Goal: Find specific page/section: Find specific page/section

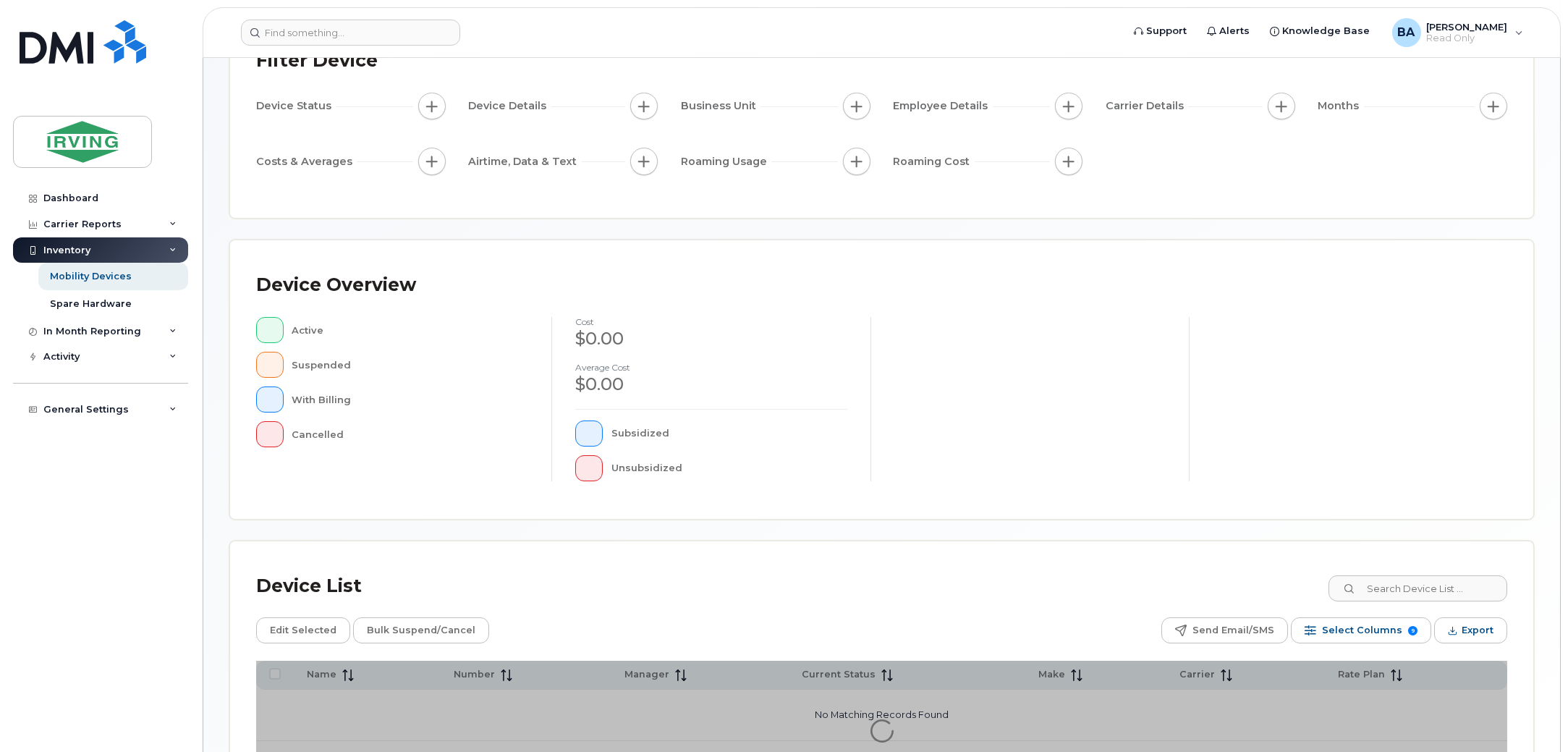
scroll to position [244, 0]
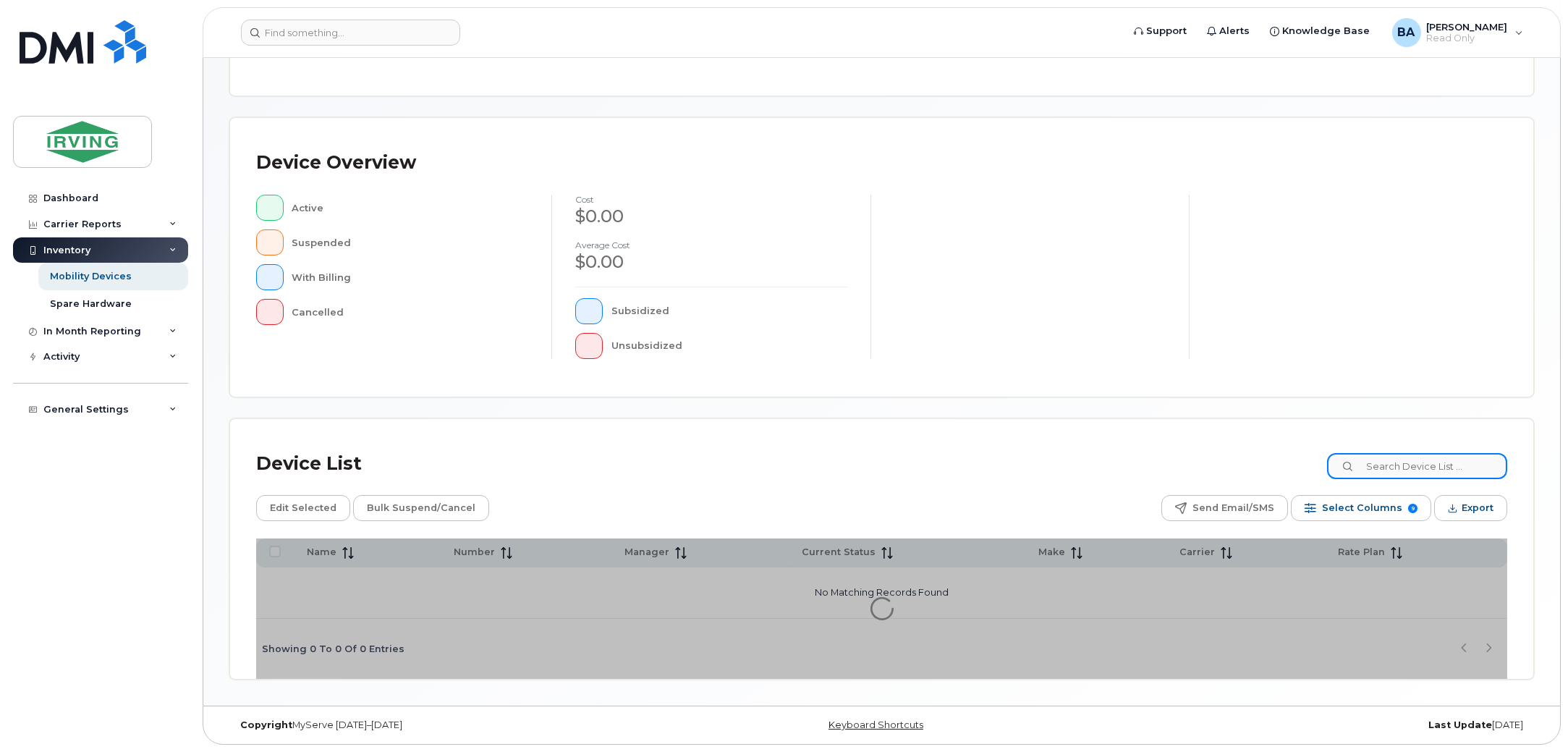
click at [1402, 457] on input at bounding box center [1418, 466] width 180 height 26
type input "gps"
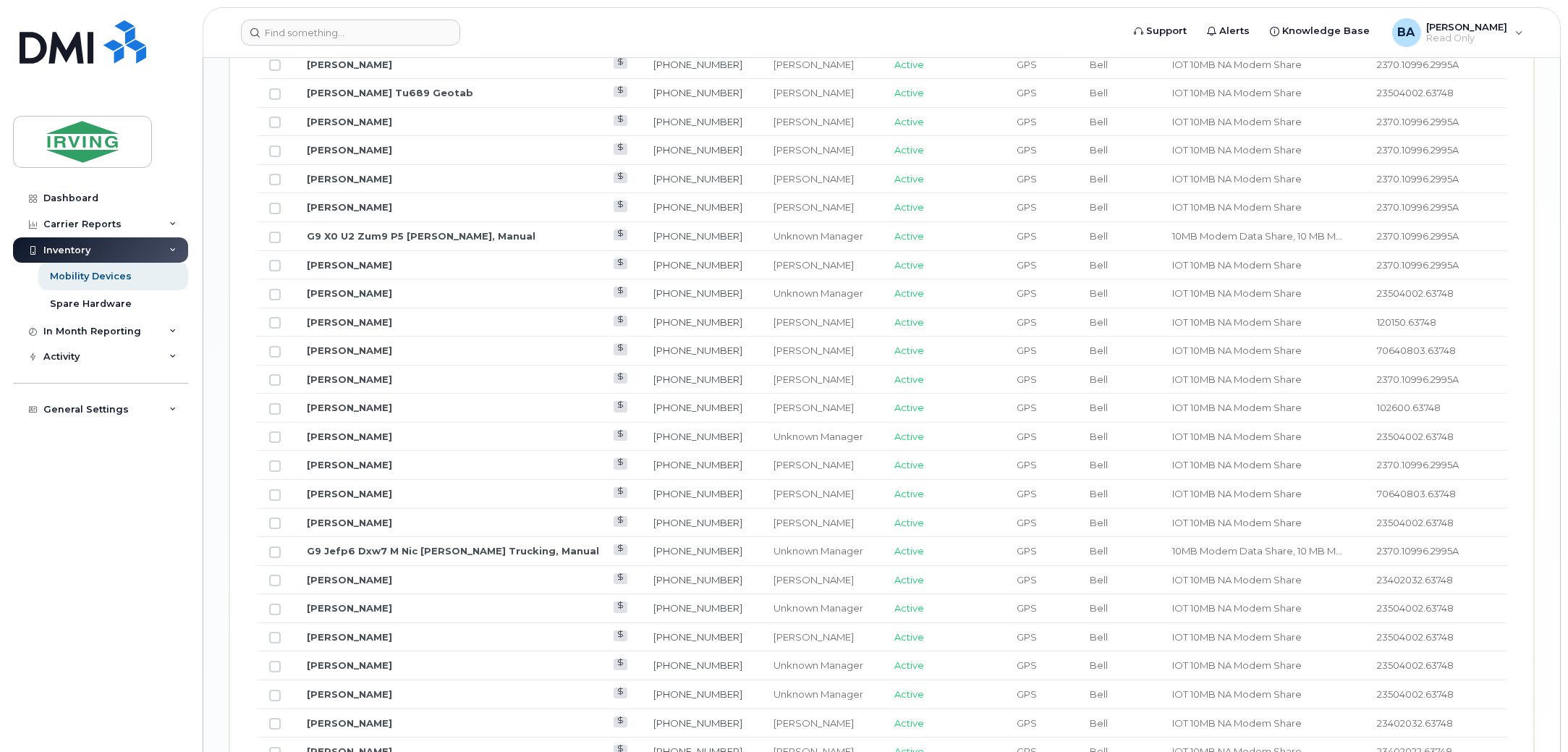
scroll to position [1535, 0]
click at [344, 408] on link "[PERSON_NAME]" at bounding box center [350, 408] width 85 height 11
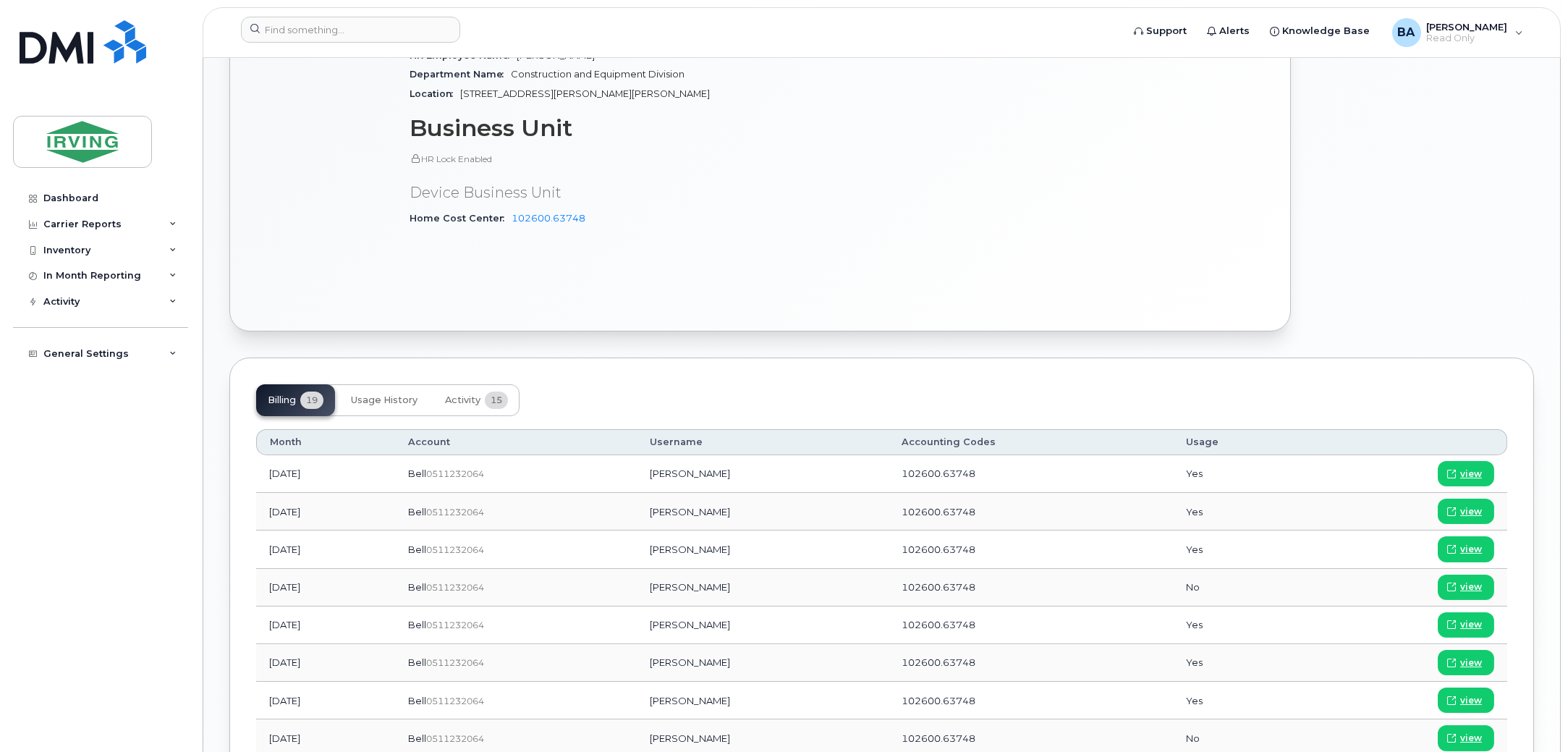
scroll to position [726, 0]
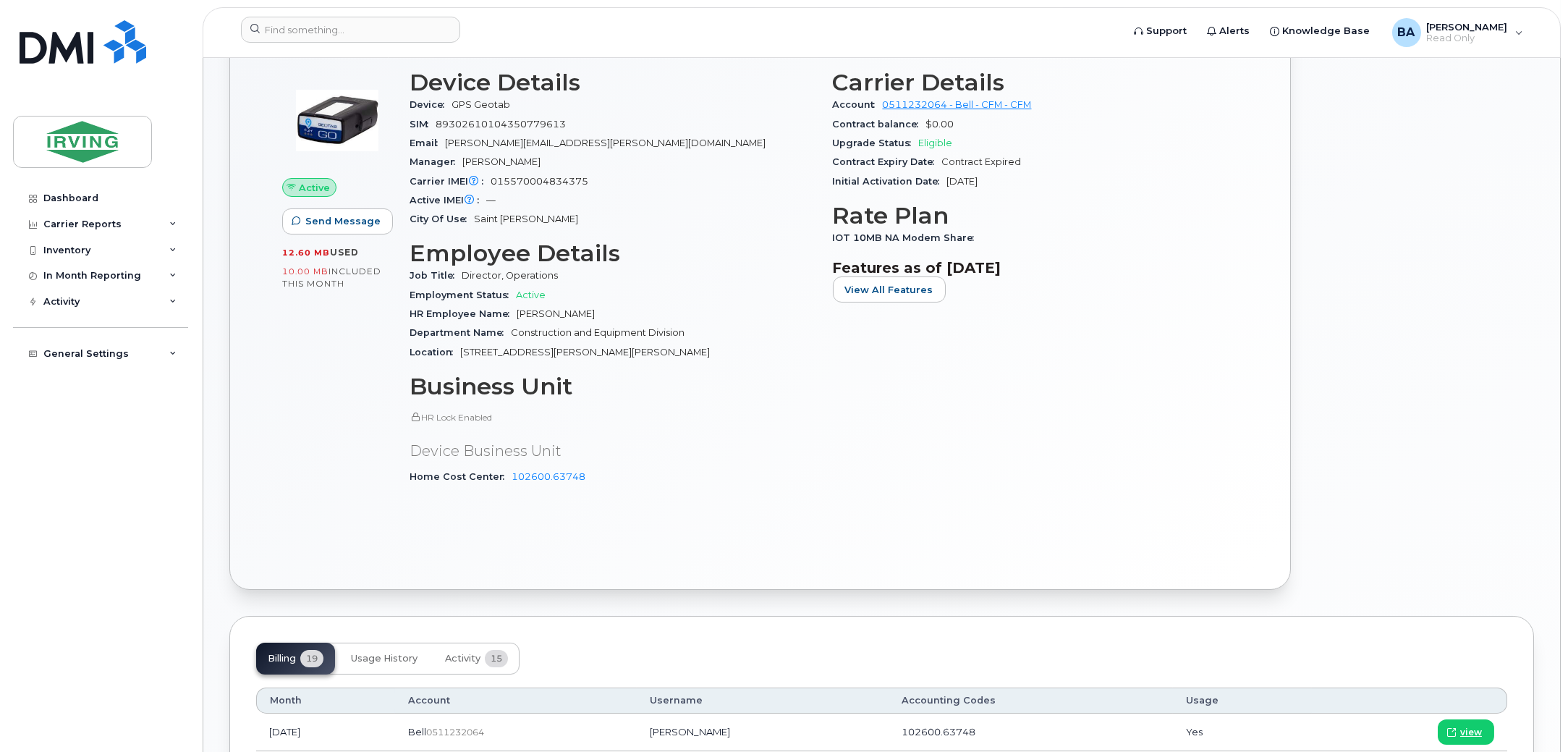
click at [380, 394] on div "Active Send Message 12.60 MB  used 10.00 MB  included this month" at bounding box center [337, 283] width 127 height 445
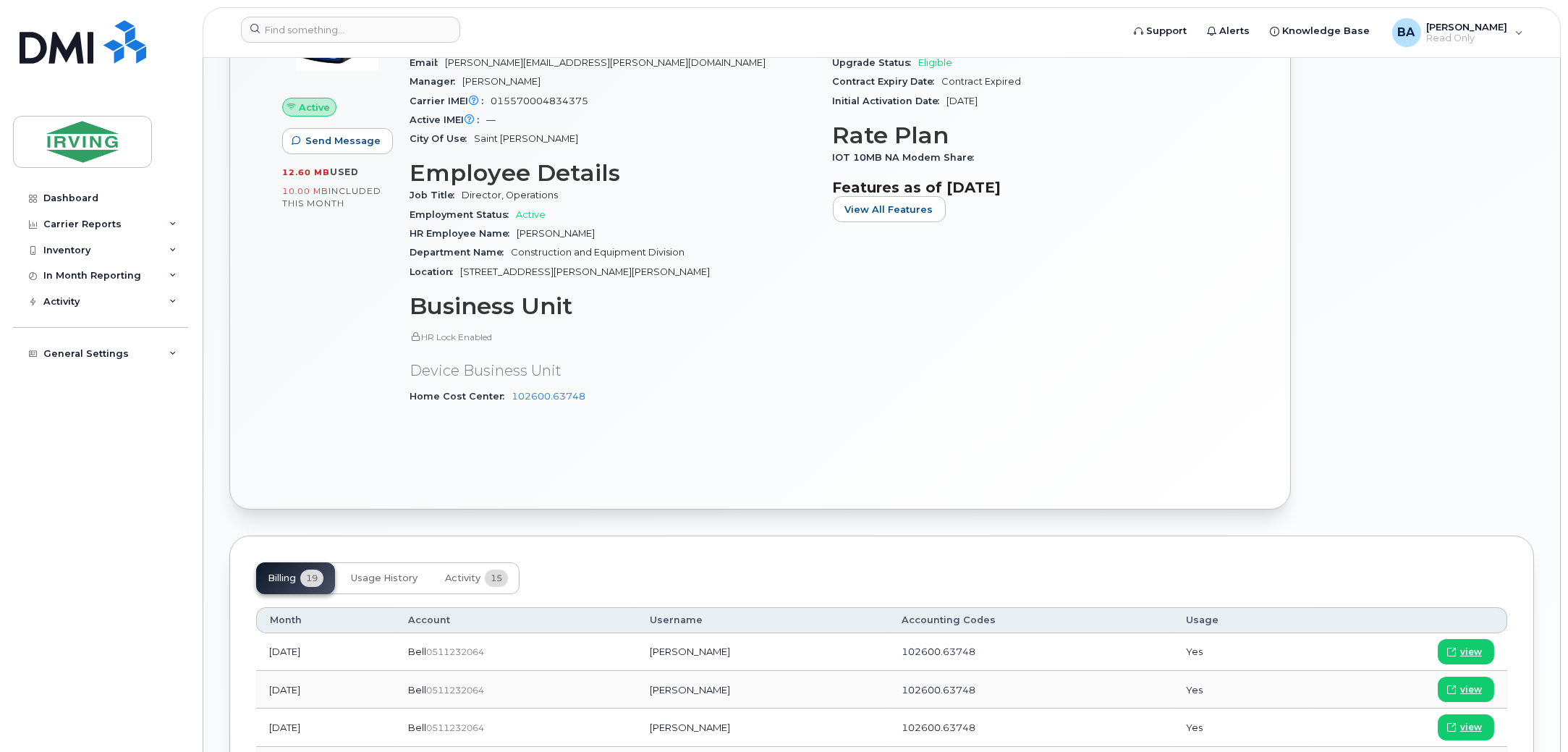
scroll to position [0, 0]
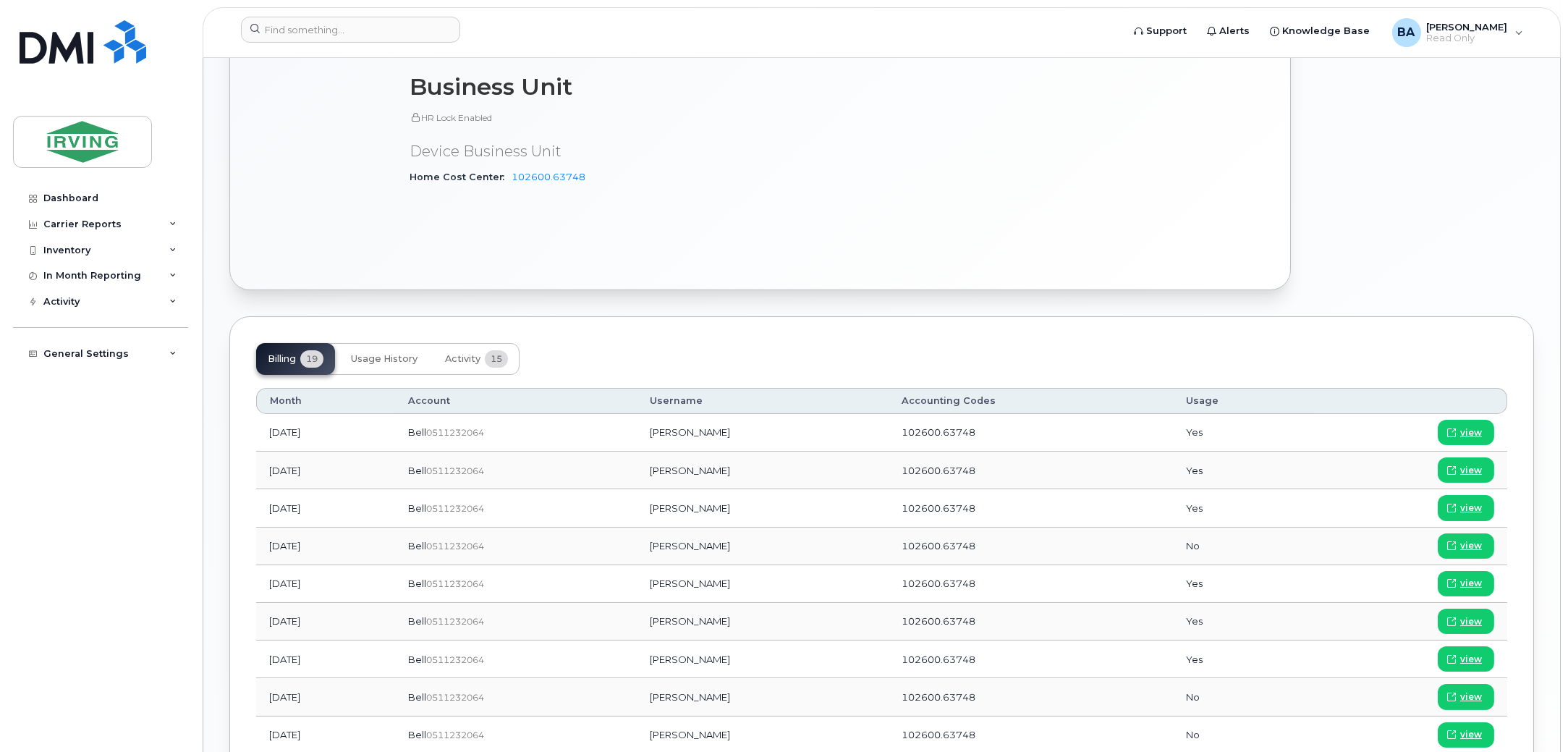
drag, startPoint x: 636, startPoint y: 577, endPoint x: 634, endPoint y: 567, distance: 10.2
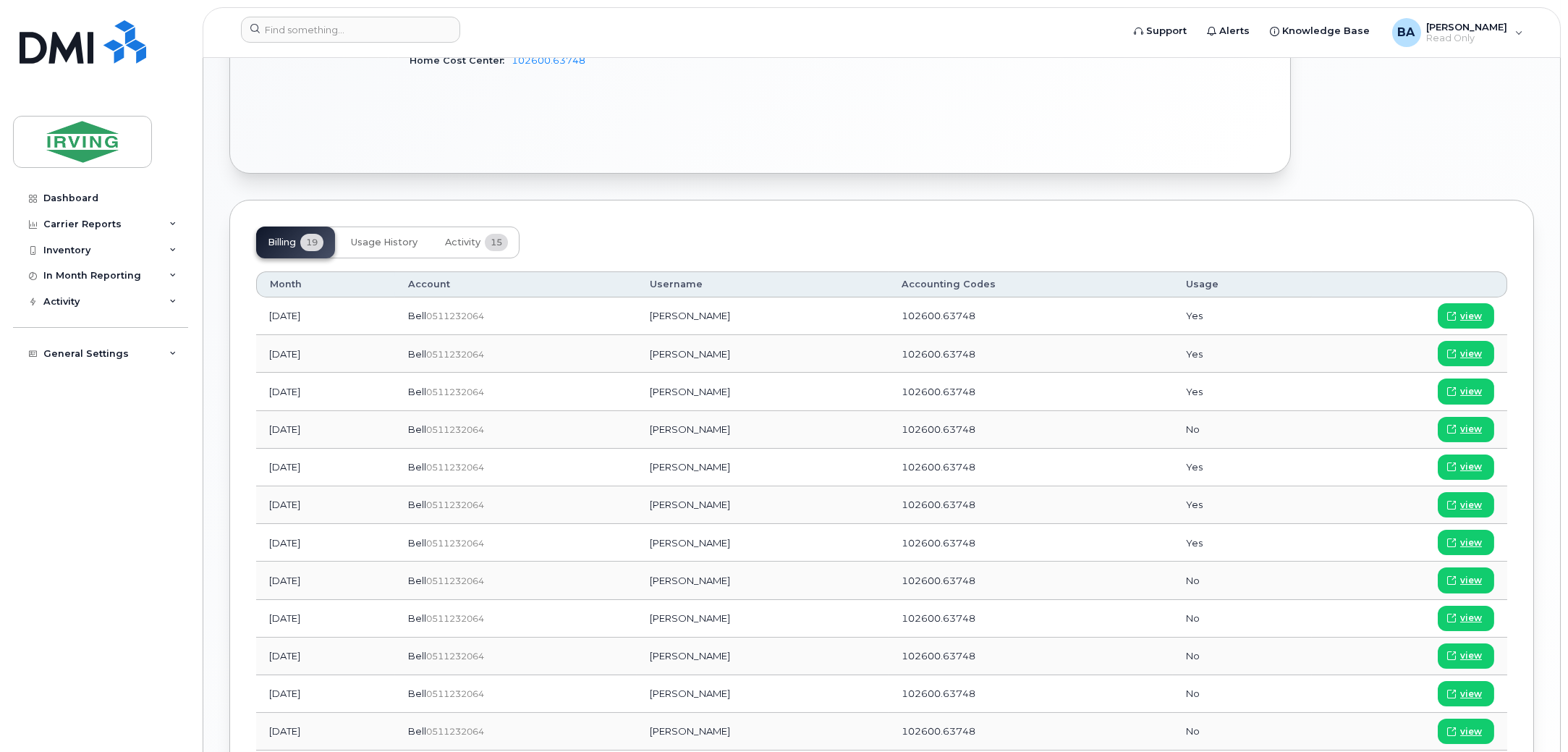
scroll to position [995, 0]
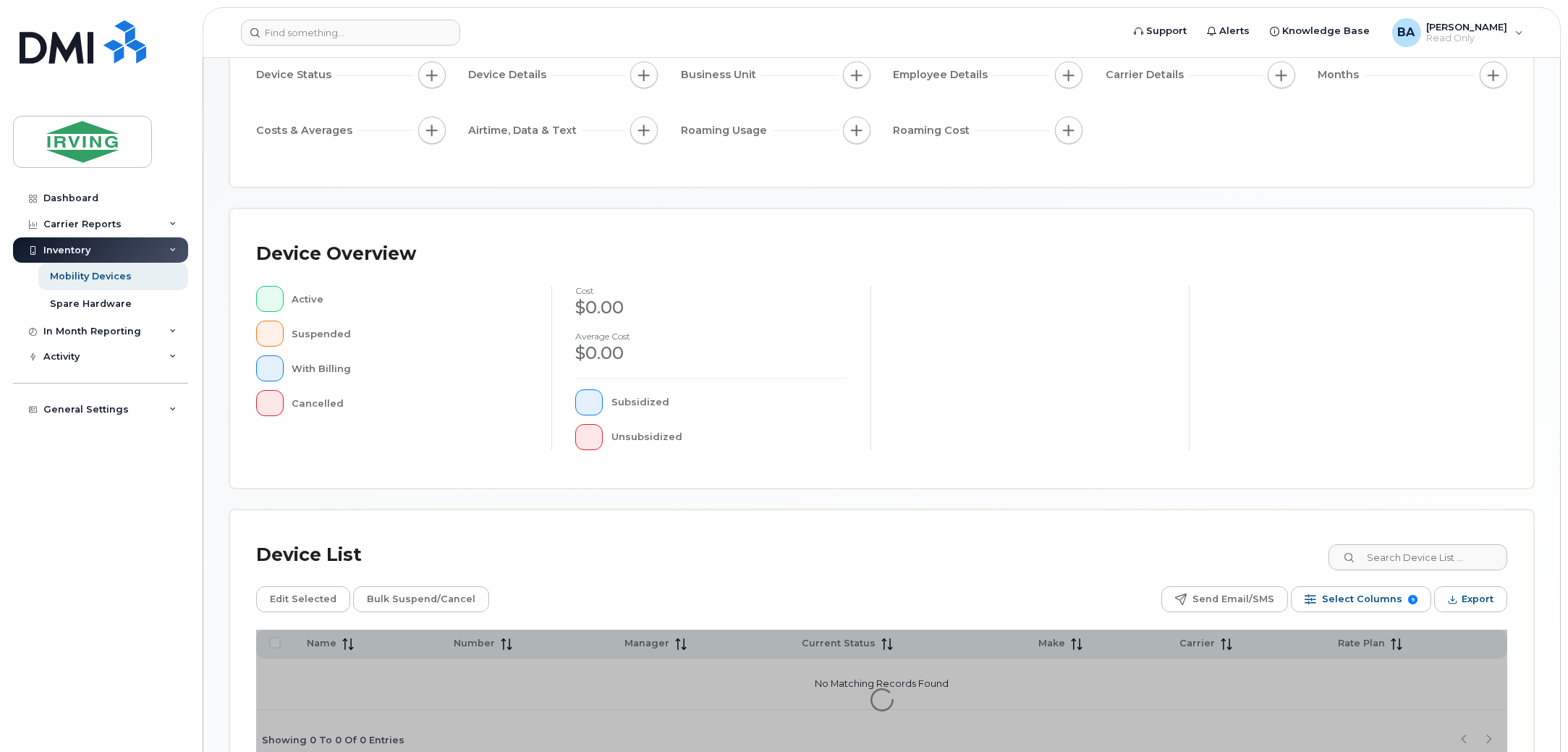
scroll to position [244, 0]
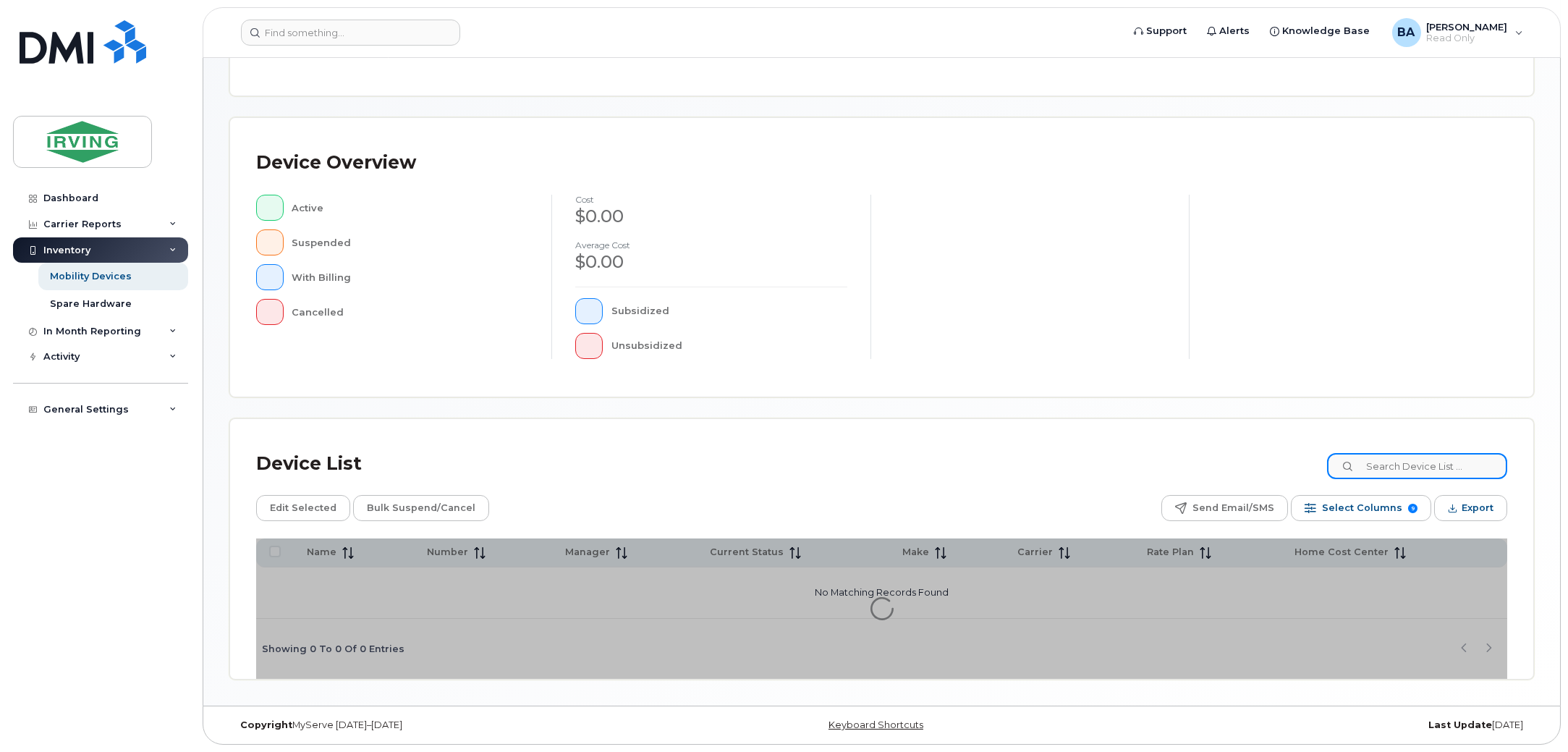
click at [1405, 466] on input at bounding box center [1418, 466] width 180 height 26
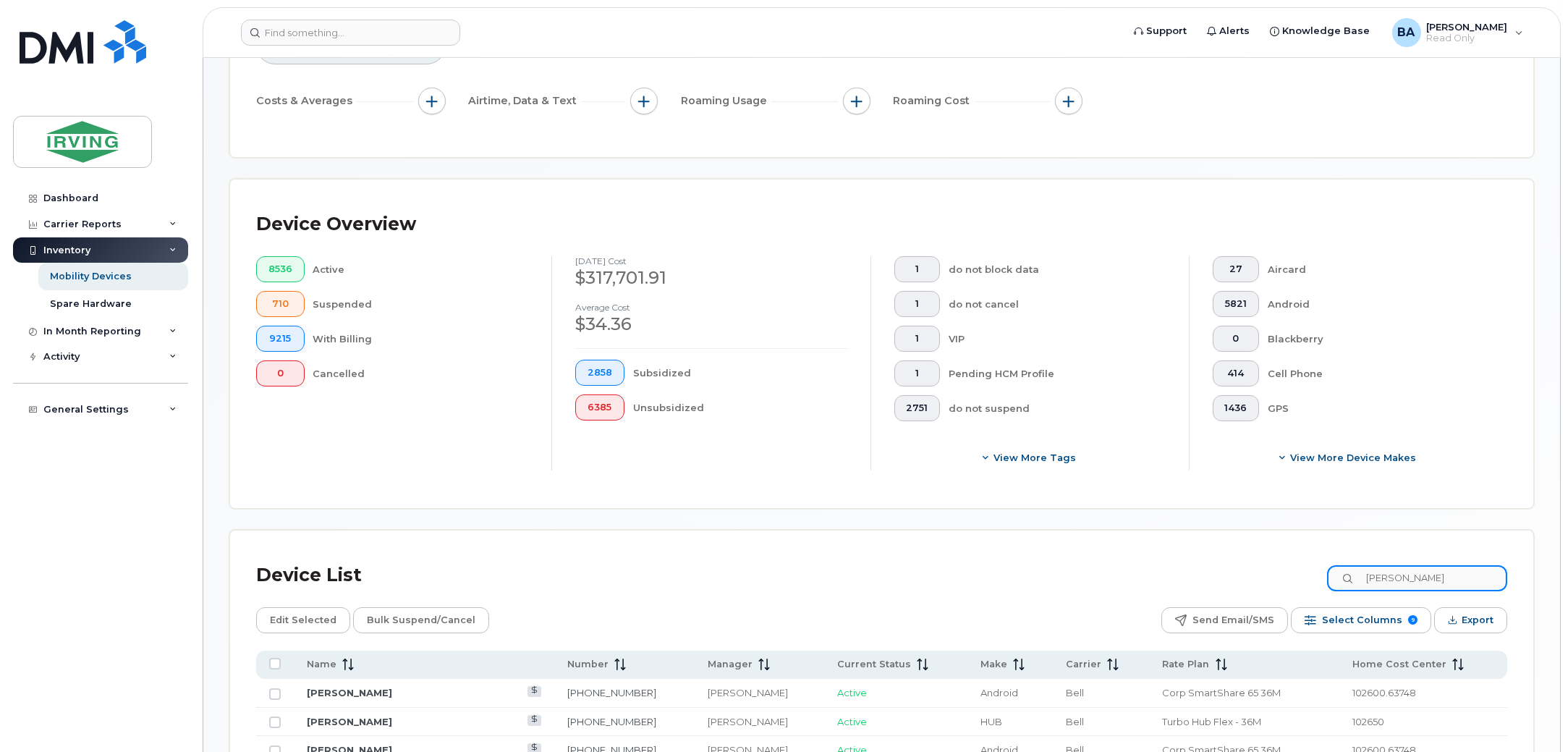
scroll to position [153, 0]
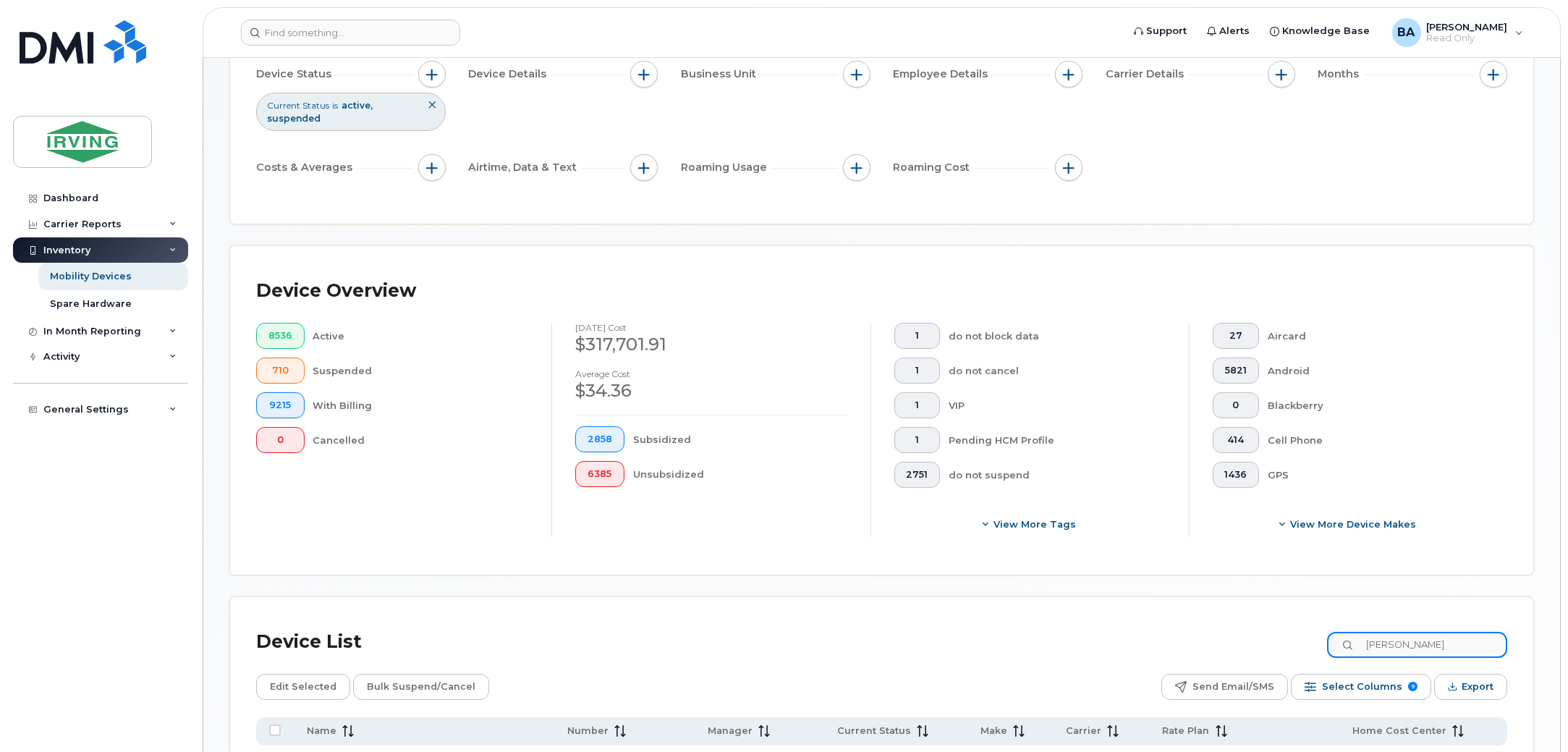
click at [1461, 640] on input "matthew savoy" at bounding box center [1418, 645] width 180 height 26
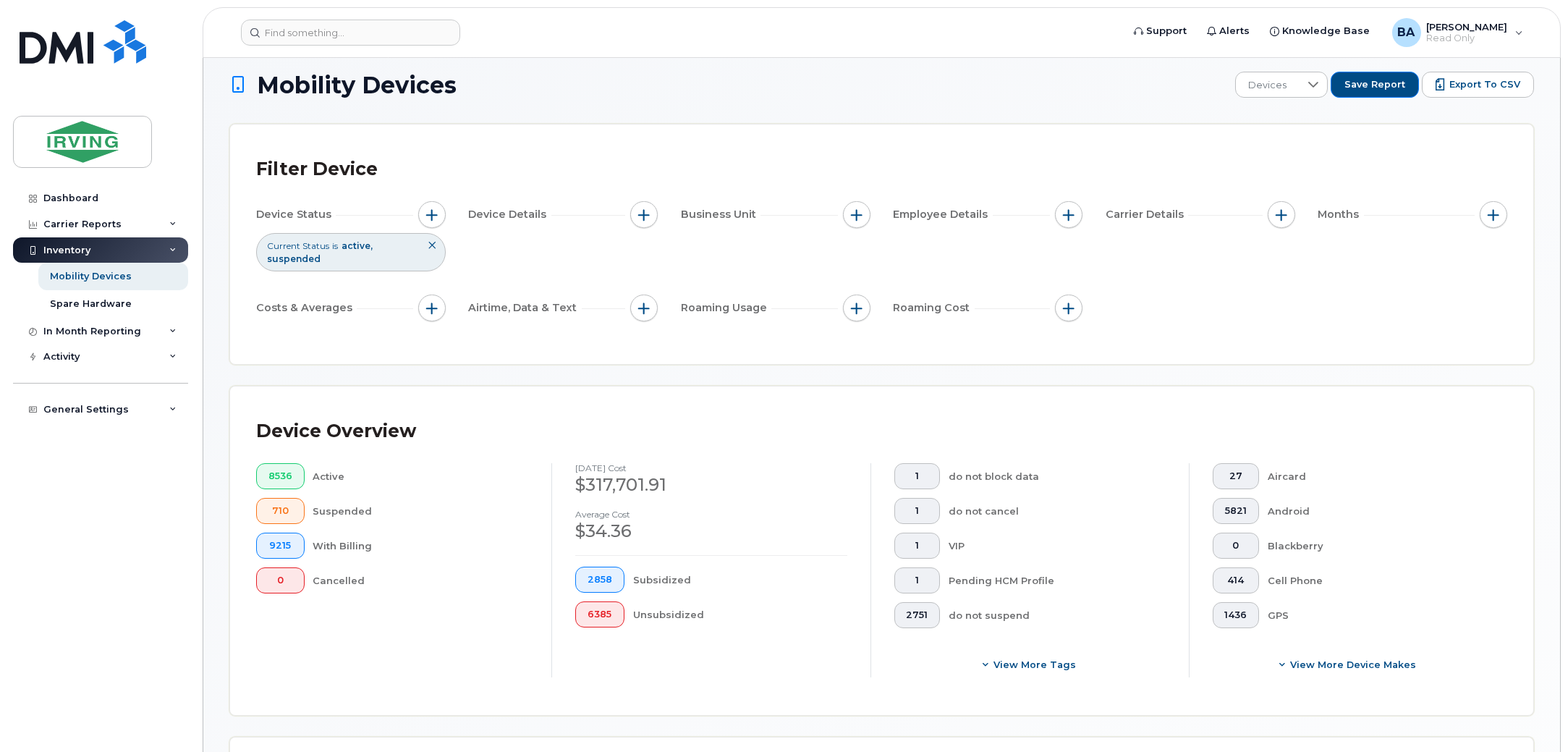
scroll to position [361, 0]
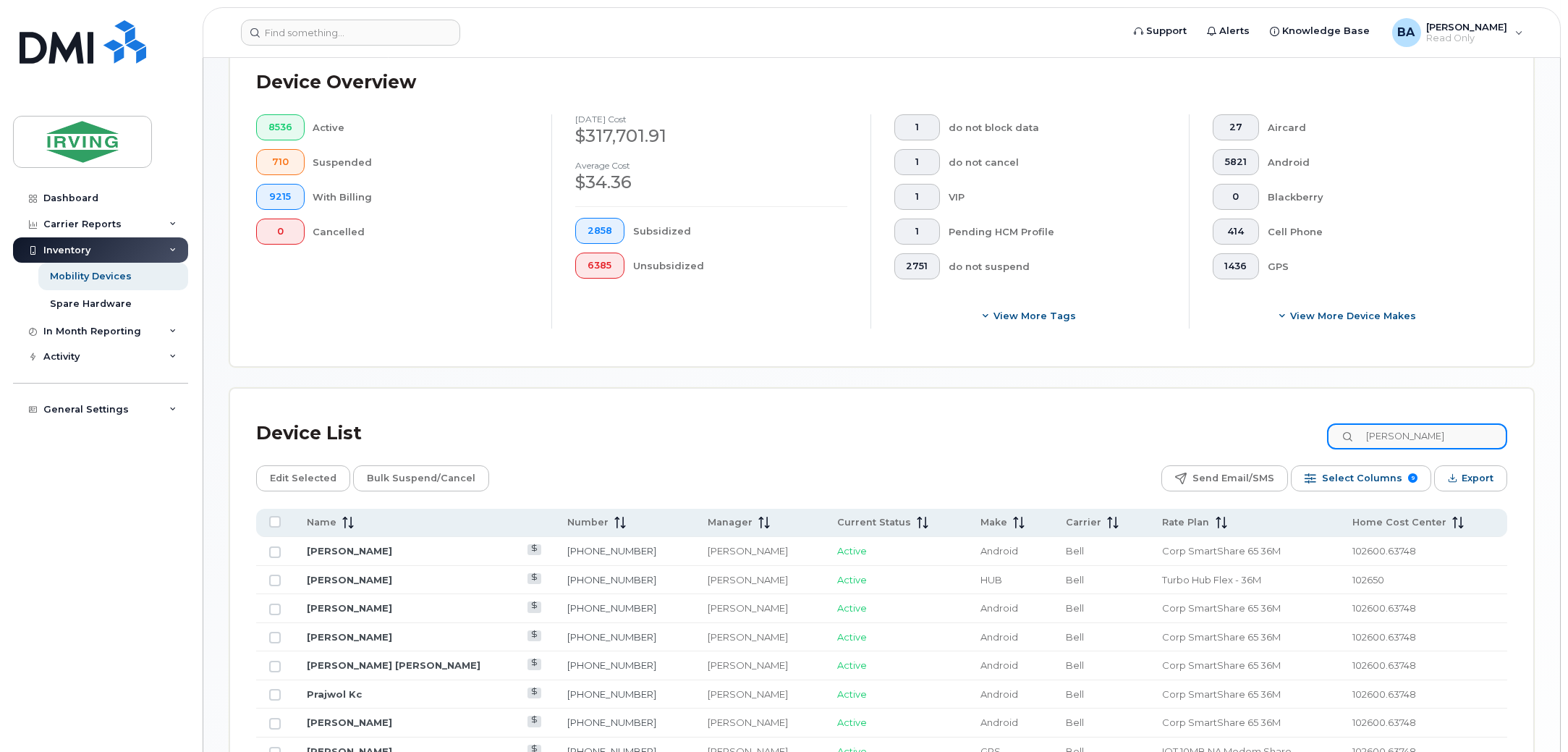
click at [1467, 432] on input "matthew savoy" at bounding box center [1418, 437] width 180 height 26
drag, startPoint x: 1475, startPoint y: 432, endPoint x: 802, endPoint y: 421, distance: 673.1
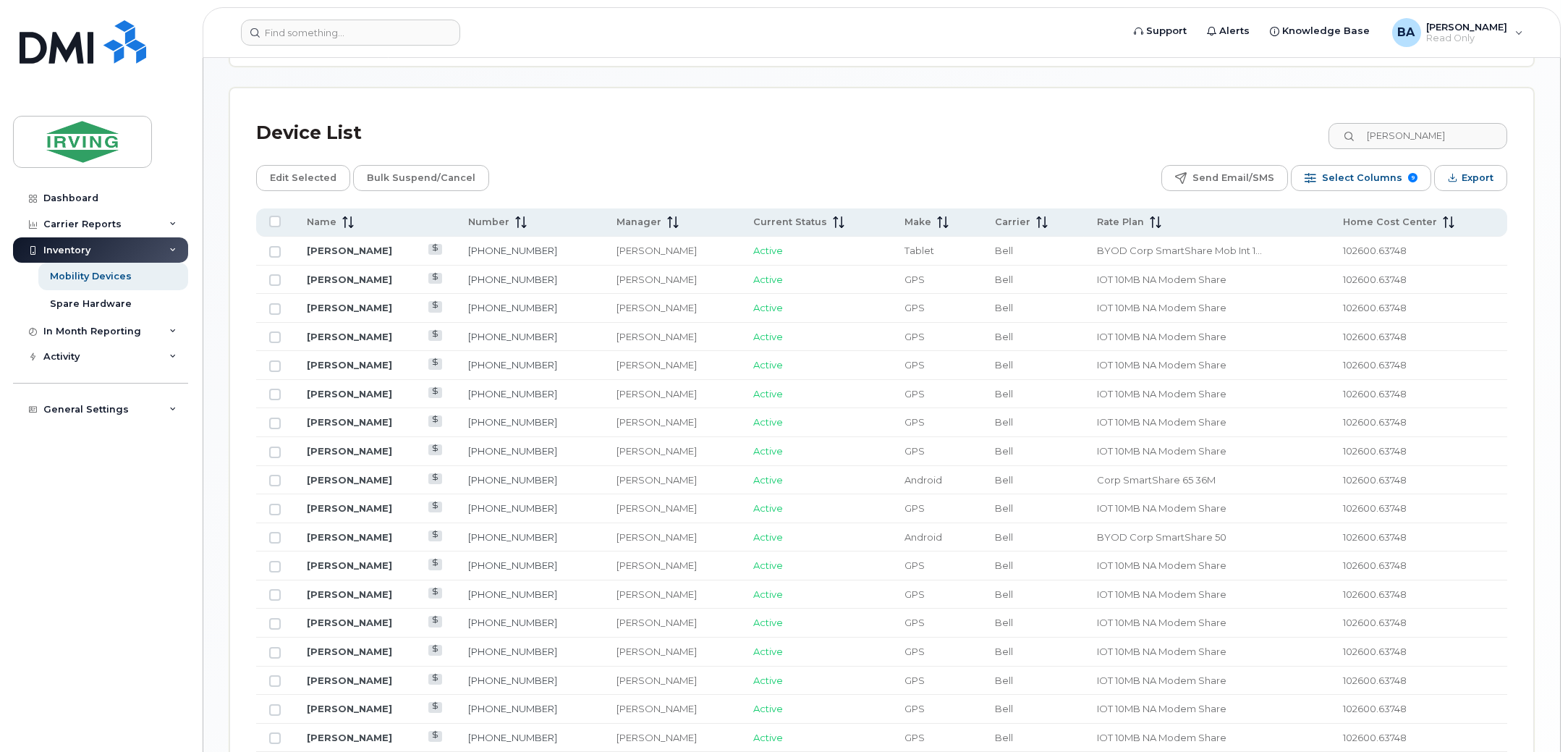
scroll to position [692, 0]
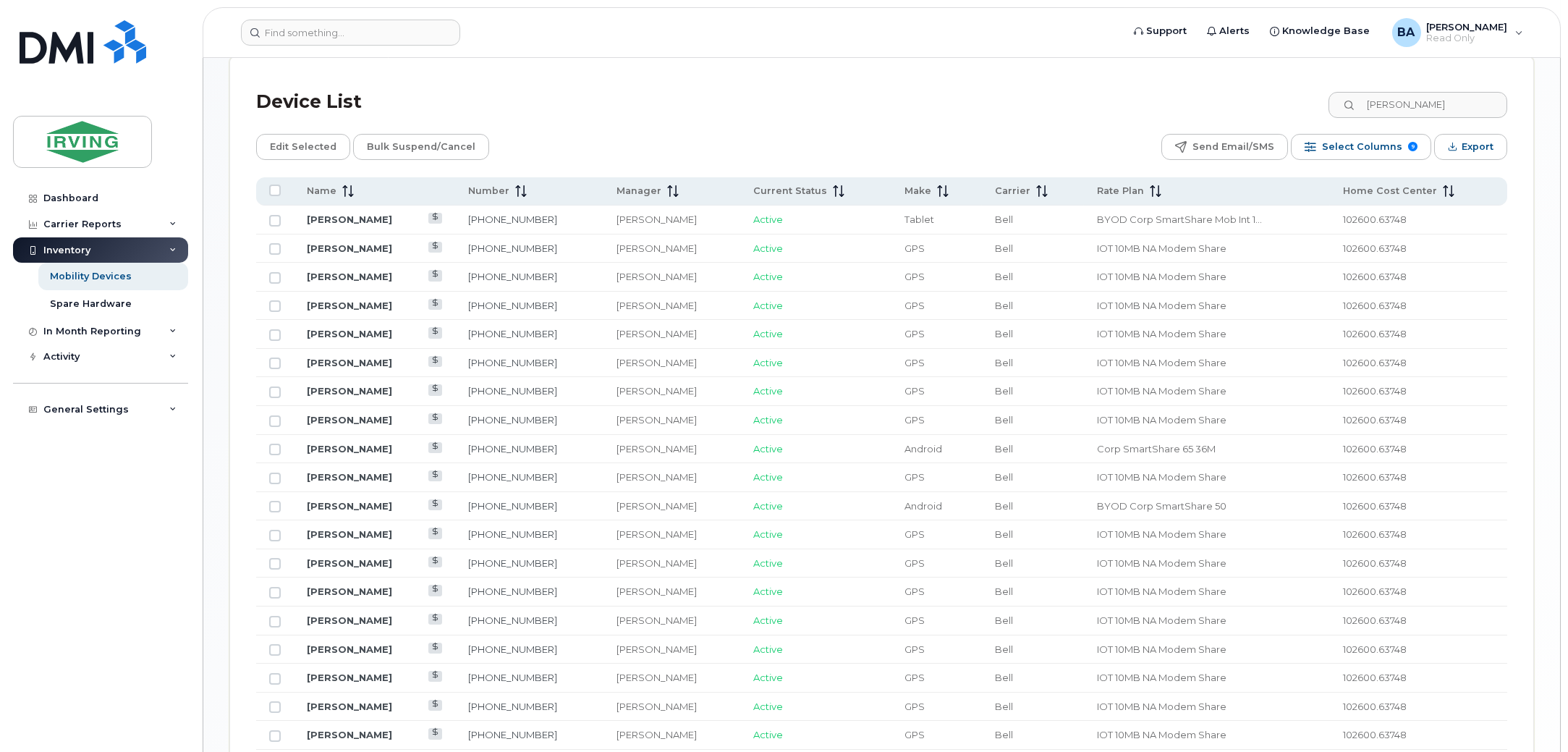
drag, startPoint x: 1055, startPoint y: 477, endPoint x: 1171, endPoint y: 476, distance: 116.0
click at [1170, 476] on td "IOT 10MB NA Modem Share" at bounding box center [1207, 478] width 246 height 29
drag, startPoint x: 1222, startPoint y: 477, endPoint x: 1066, endPoint y: 481, distance: 156.1
click at [1084, 481] on td "IOT 10MB NA Modem Share" at bounding box center [1207, 478] width 246 height 29
copy span "IOT 10MB NA Modem Share"
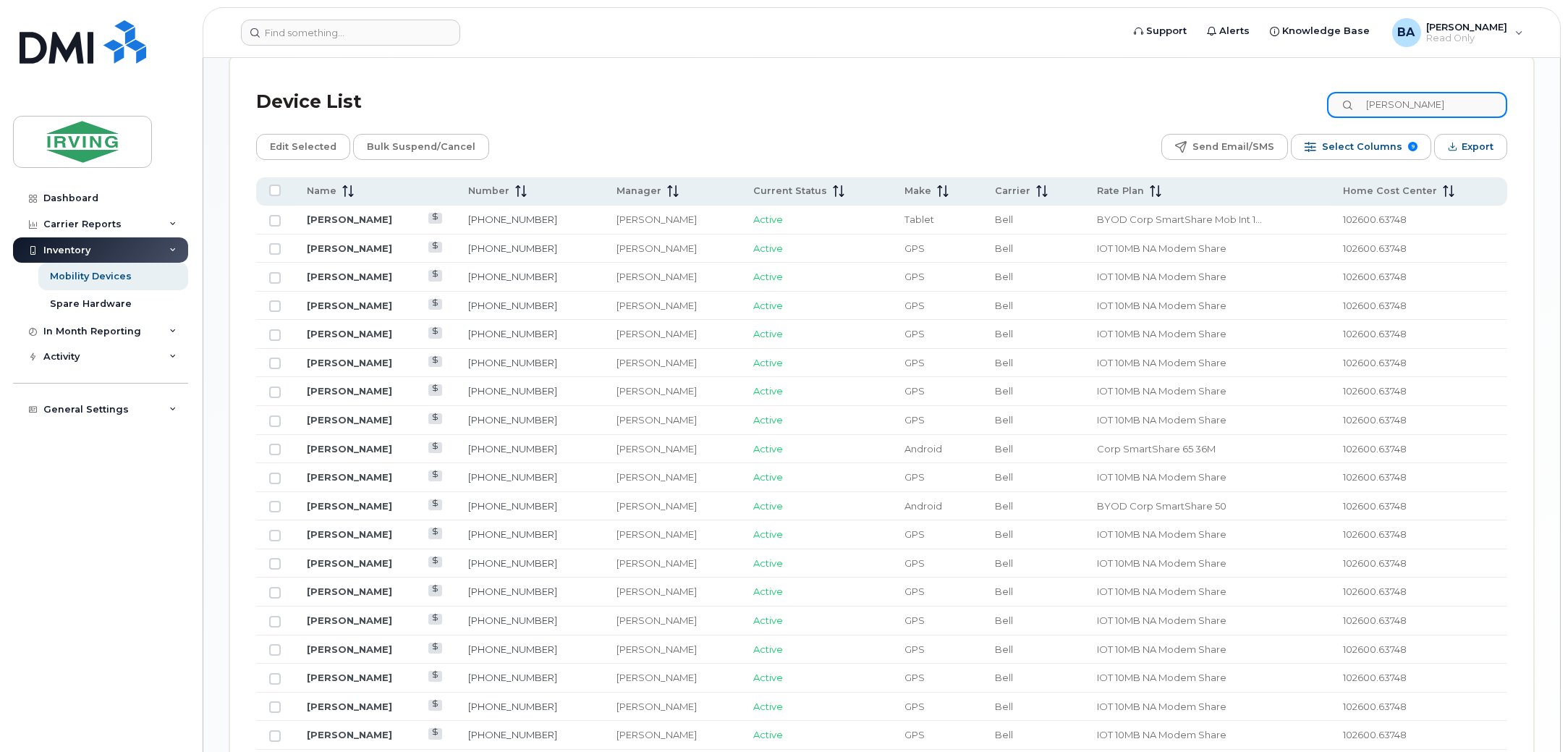
drag, startPoint x: 1458, startPoint y: 102, endPoint x: 436, endPoint y: 105, distance: 1022.0
click at [603, 103] on div "Device List susan veinot" at bounding box center [882, 102] width 1251 height 37
drag, startPoint x: 1491, startPoint y: 109, endPoint x: 697, endPoint y: 79, distance: 794.6
click at [708, 79] on div "Device List todd hansen Edit Selected Bulk Suspend/Cancel Send Email/SMS Select…" at bounding box center [881, 634] width 1303 height 1153
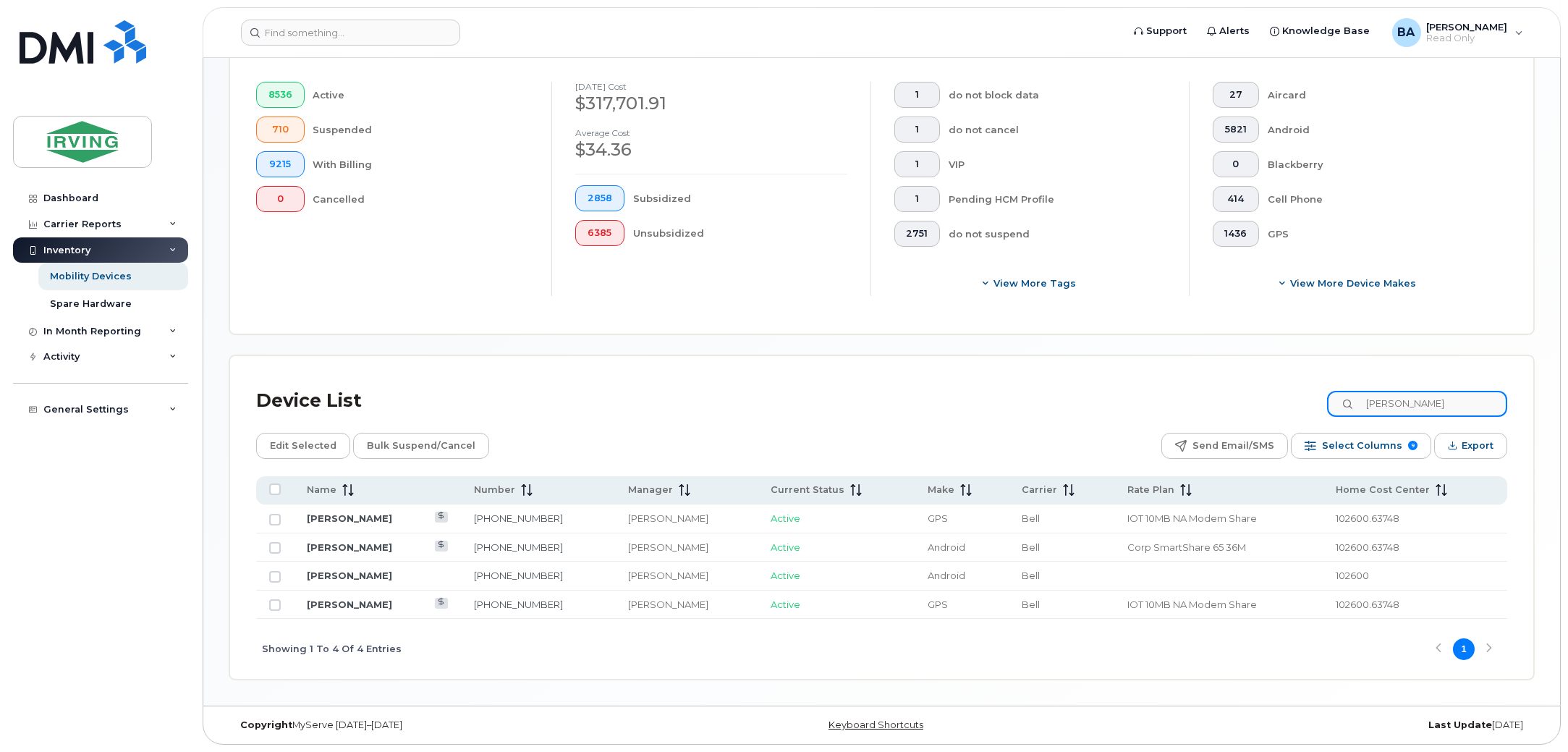
scroll to position [394, 0]
type input "brad steeve"
